Goal: Task Accomplishment & Management: Manage account settings

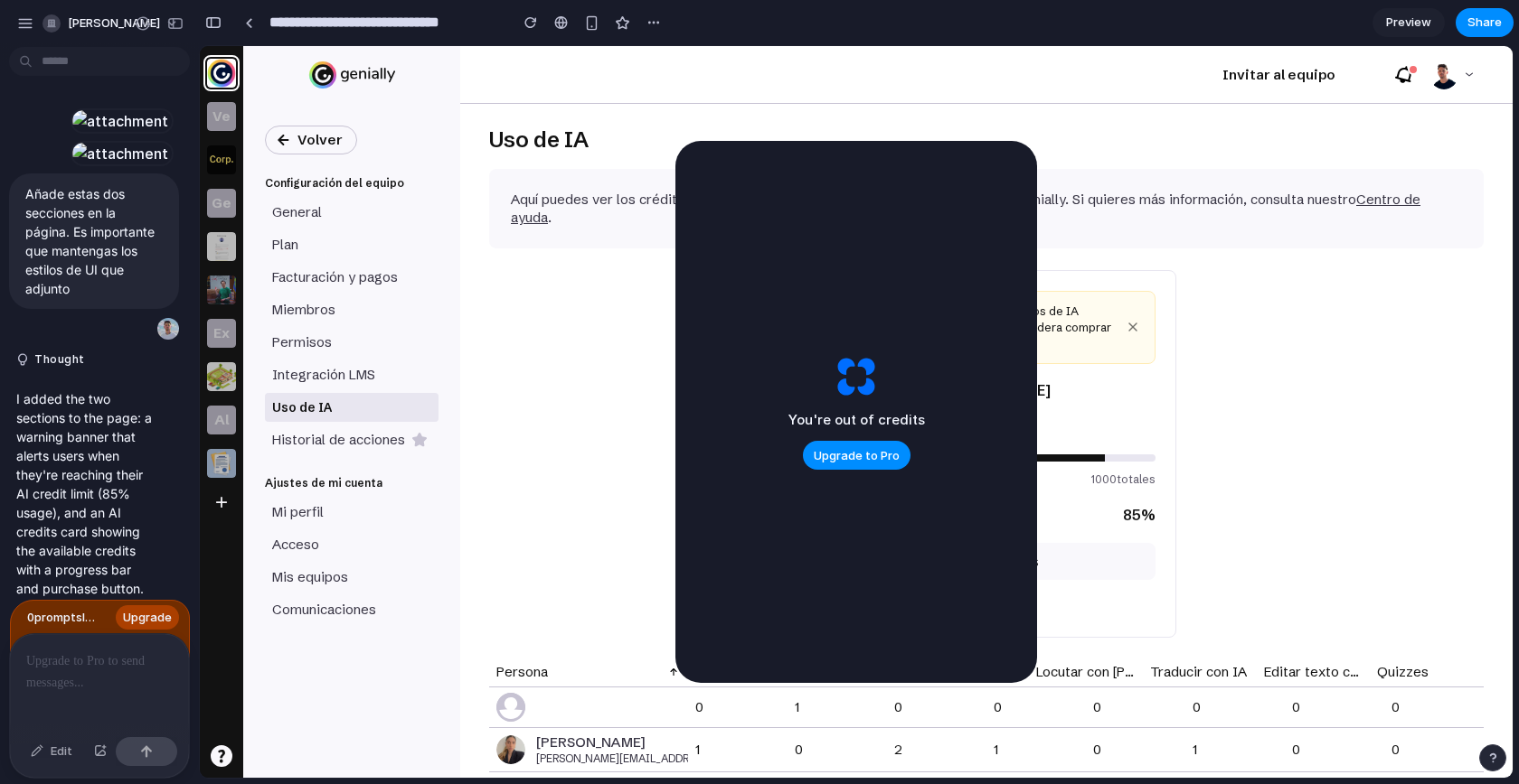
scroll to position [2446, 0]
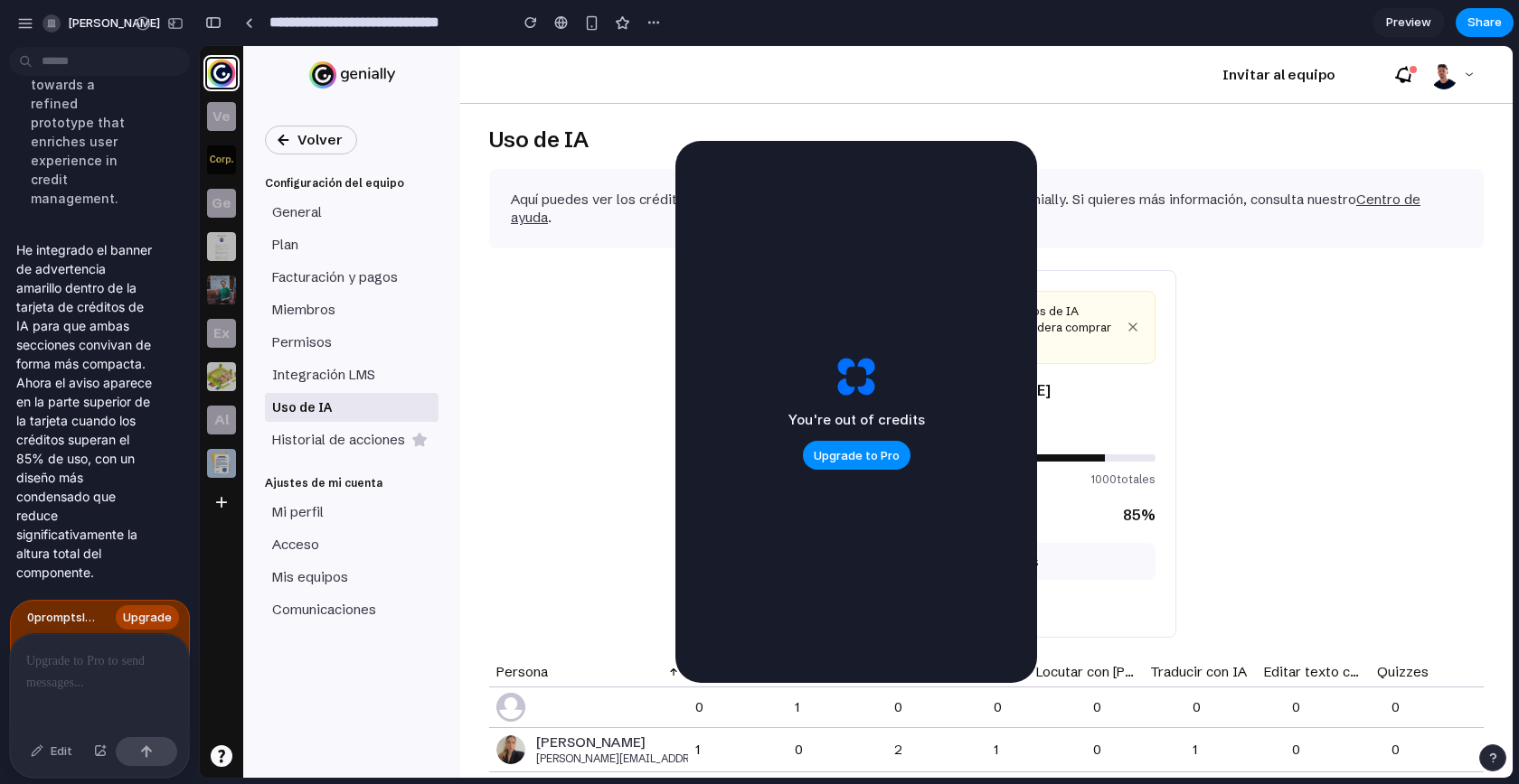
drag, startPoint x: 1110, startPoint y: 227, endPoint x: 495, endPoint y: 163, distance: 618.3
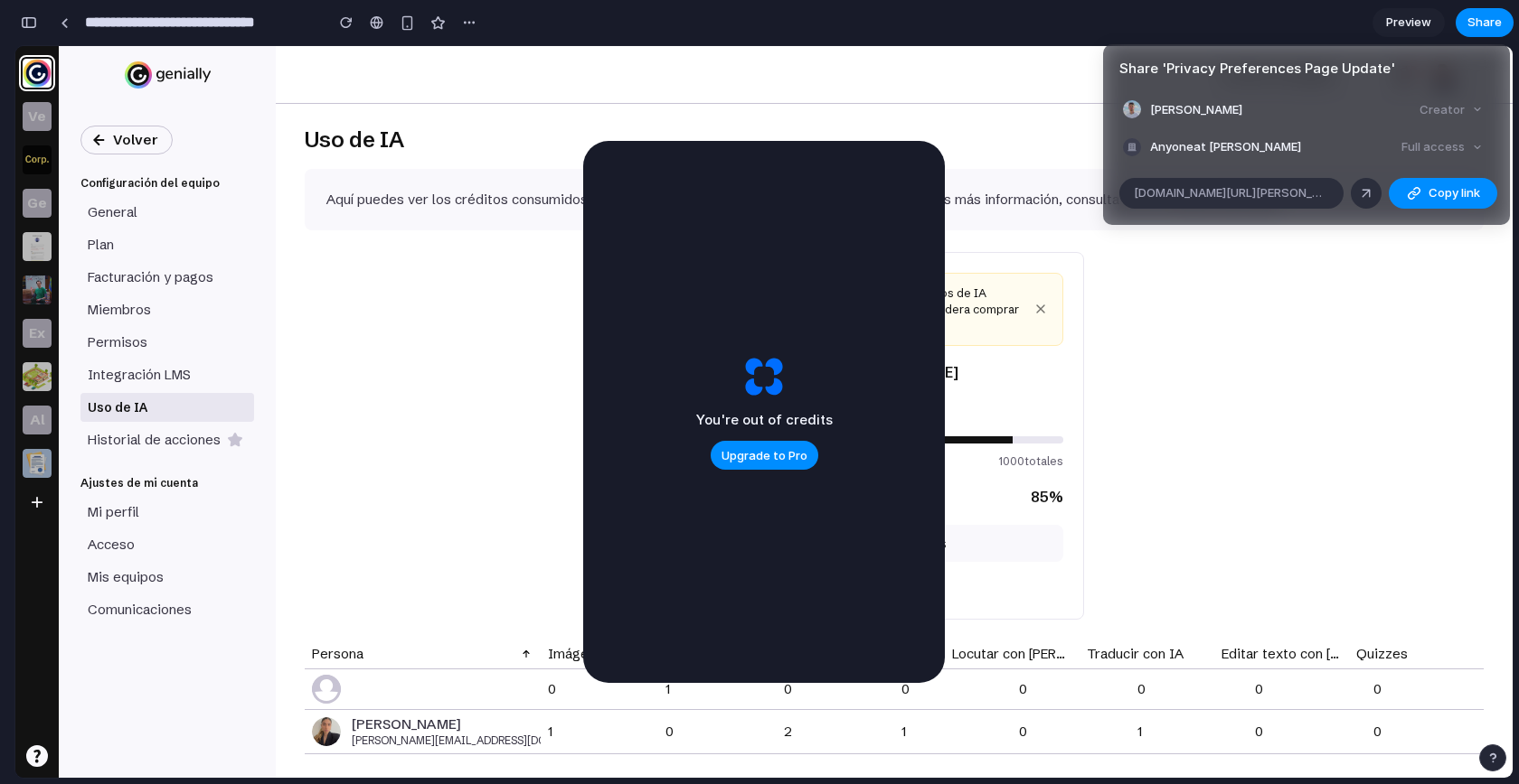
scroll to position [2446, 0]
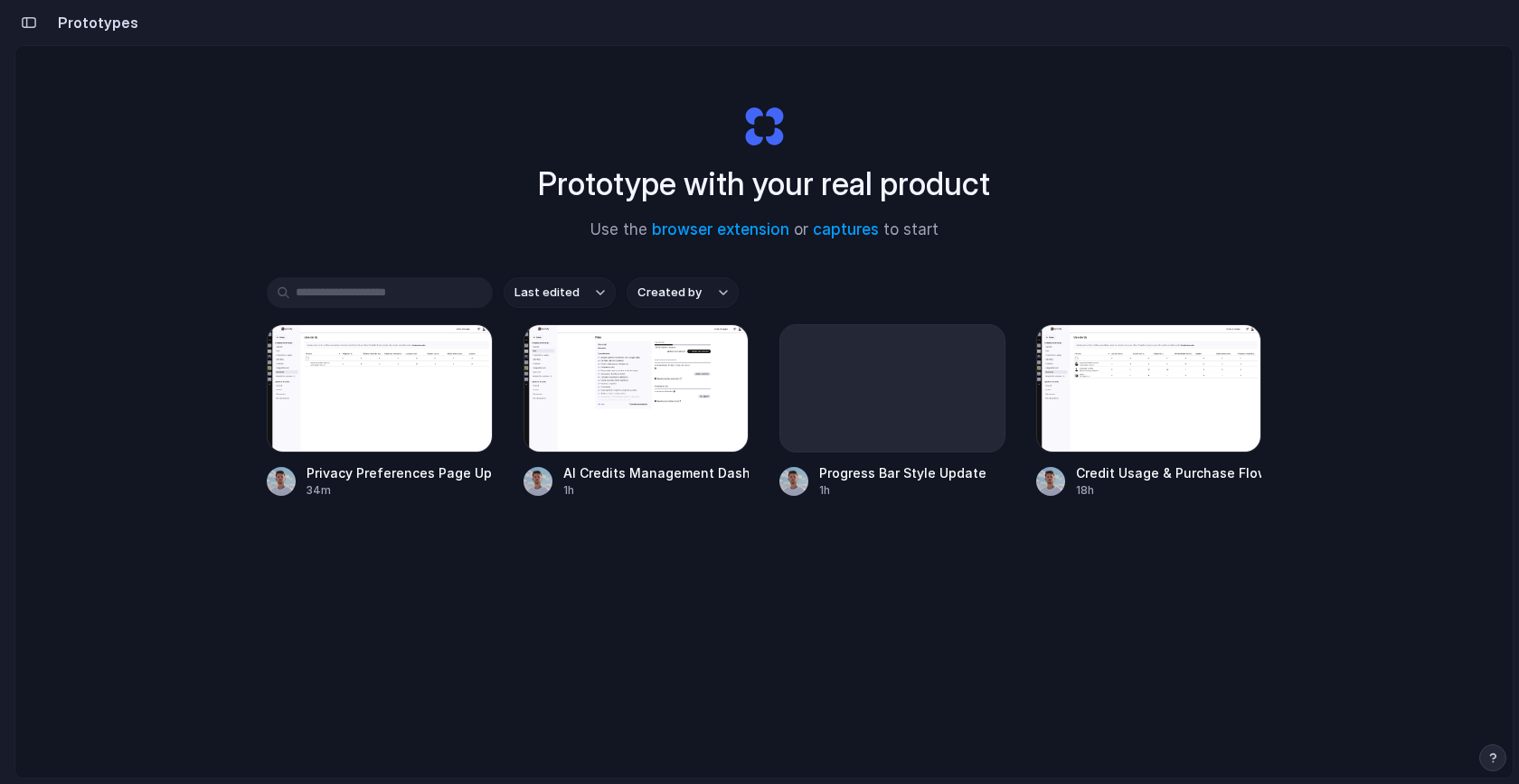
click at [37, 23] on button "button" at bounding box center [29, 22] width 29 height 29
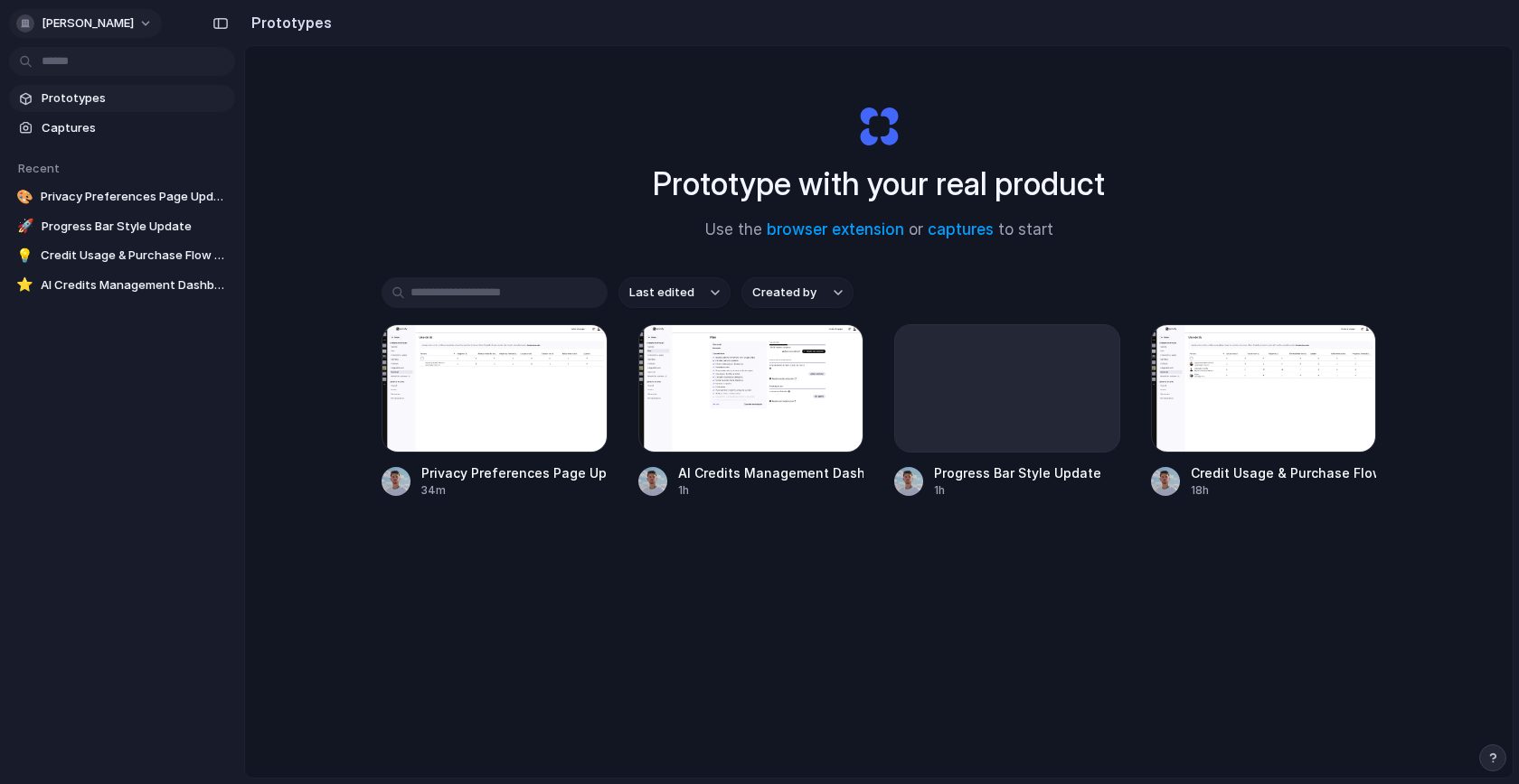
click at [47, 23] on span "[PERSON_NAME]" at bounding box center [87, 24] width 92 height 18
click at [72, 151] on span "Sign out" at bounding box center [65, 151] width 47 height 18
